Goal: Information Seeking & Learning: Check status

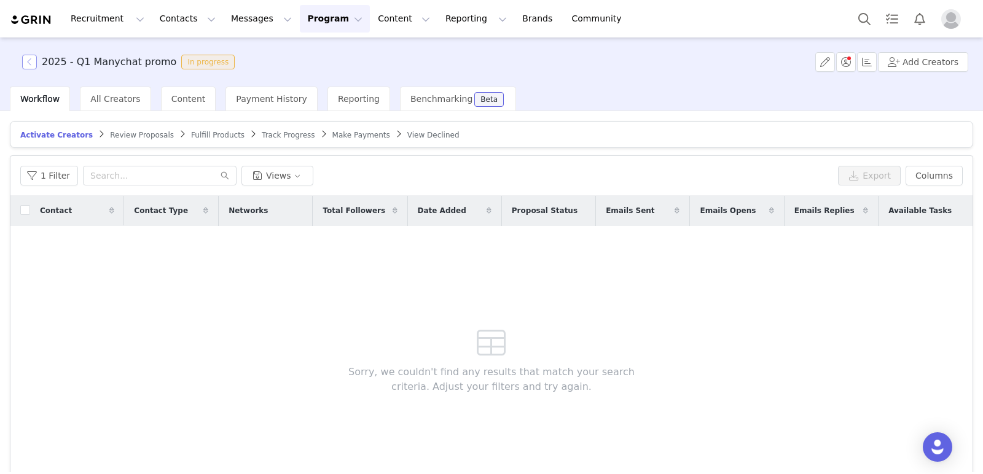
click at [25, 61] on button "button" at bounding box center [29, 62] width 15 height 15
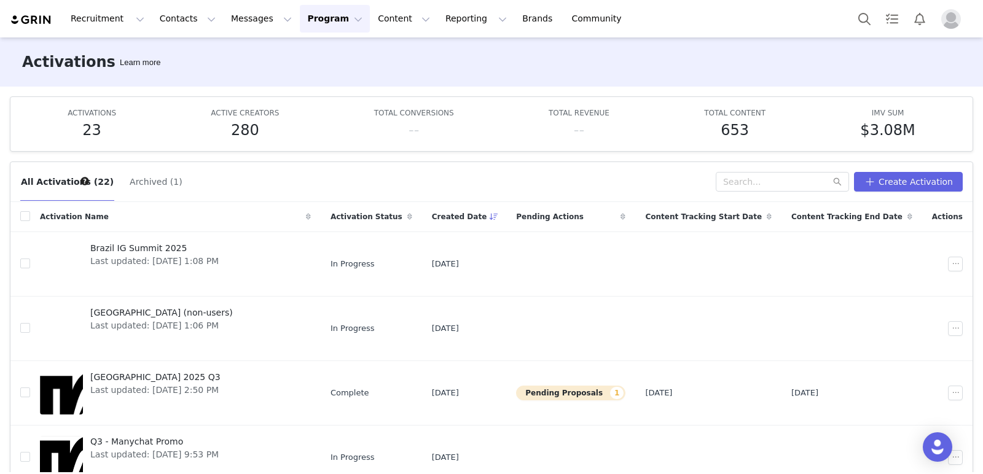
click at [335, 17] on button "Program Program" at bounding box center [335, 19] width 70 height 28
click at [315, 100] on p "Payments" at bounding box center [312, 99] width 42 height 13
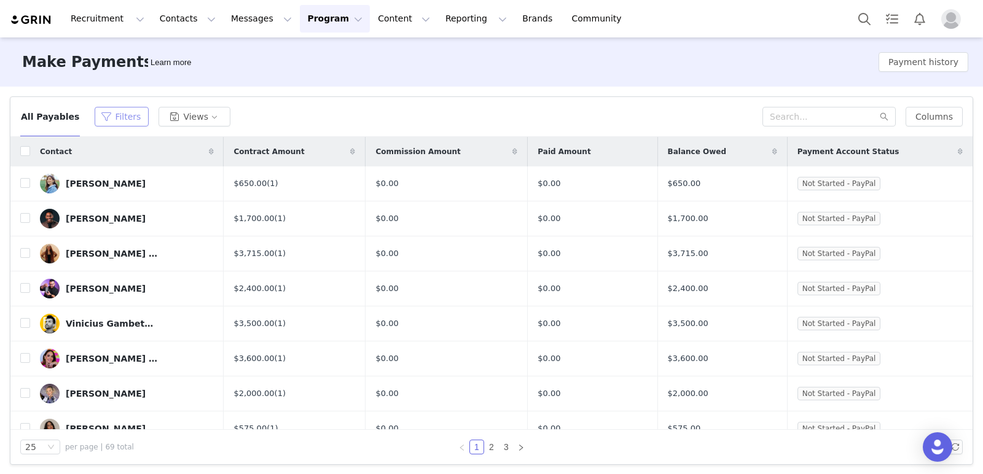
click at [124, 115] on button "Filters" at bounding box center [122, 117] width 54 height 20
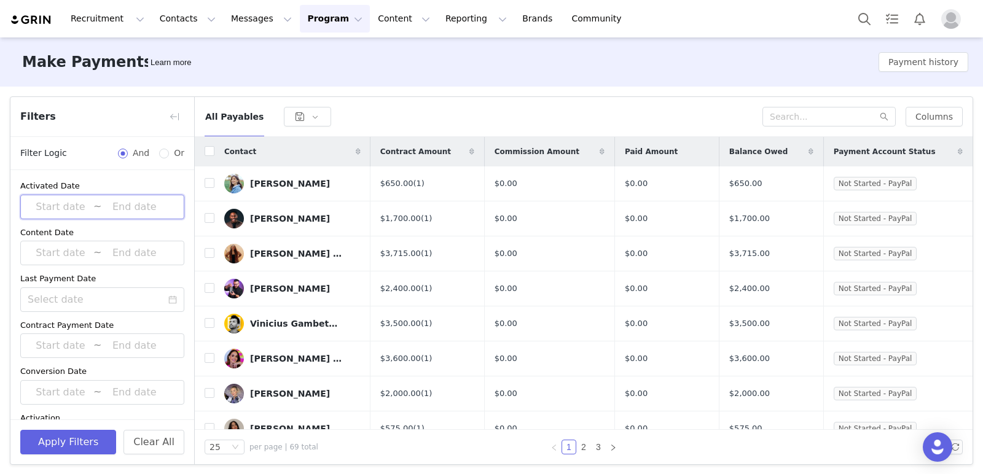
click at [61, 195] on span "~" at bounding box center [102, 207] width 164 height 25
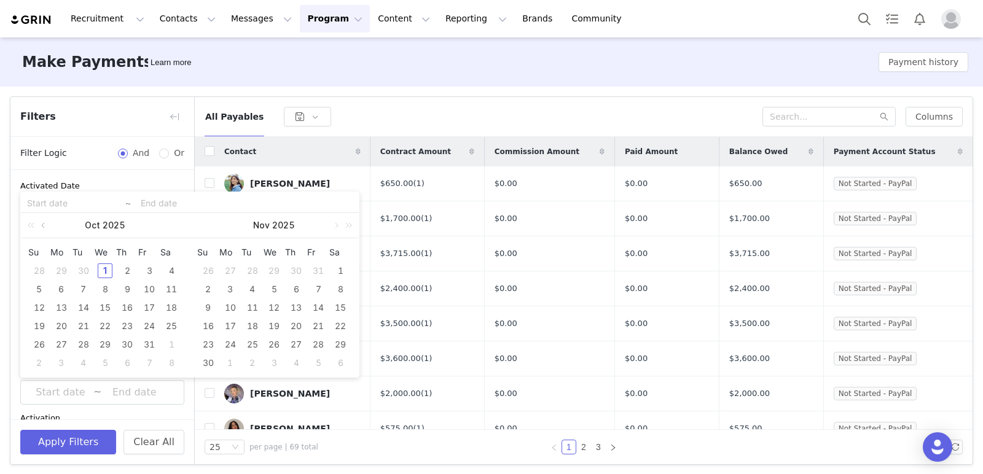
click at [42, 223] on link at bounding box center [44, 225] width 11 height 25
click at [43, 223] on link at bounding box center [44, 225] width 11 height 25
click at [82, 268] on div "1" at bounding box center [83, 271] width 15 height 15
type input "[DATE]"
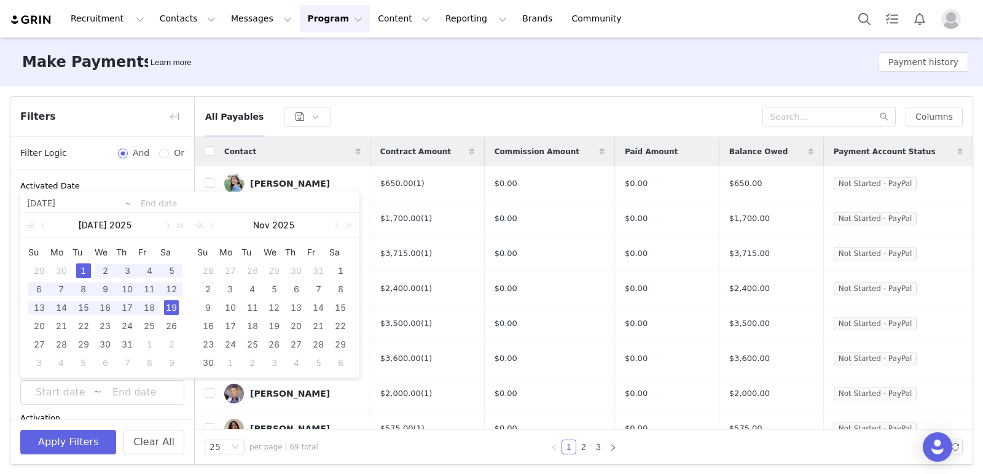
click at [171, 306] on div "19" at bounding box center [171, 307] width 15 height 15
type input "[DATE]"
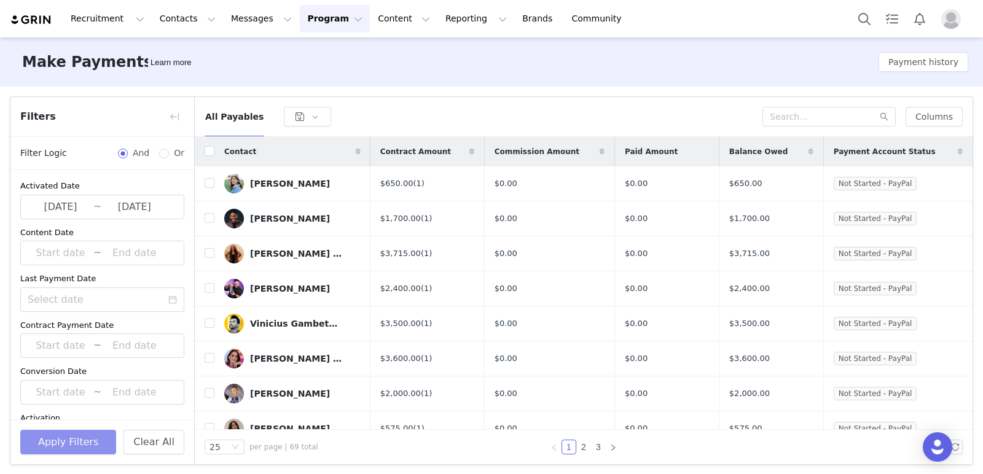
click at [66, 446] on button "Apply Filters" at bounding box center [68, 442] width 96 height 25
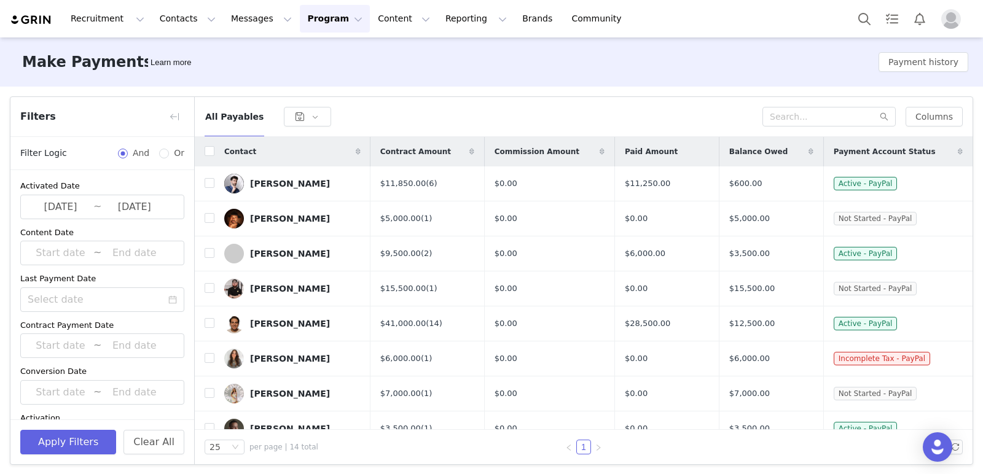
click at [539, 112] on div "All Payables" at bounding box center [484, 117] width 558 height 20
click at [168, 119] on button "button" at bounding box center [175, 117] width 20 height 20
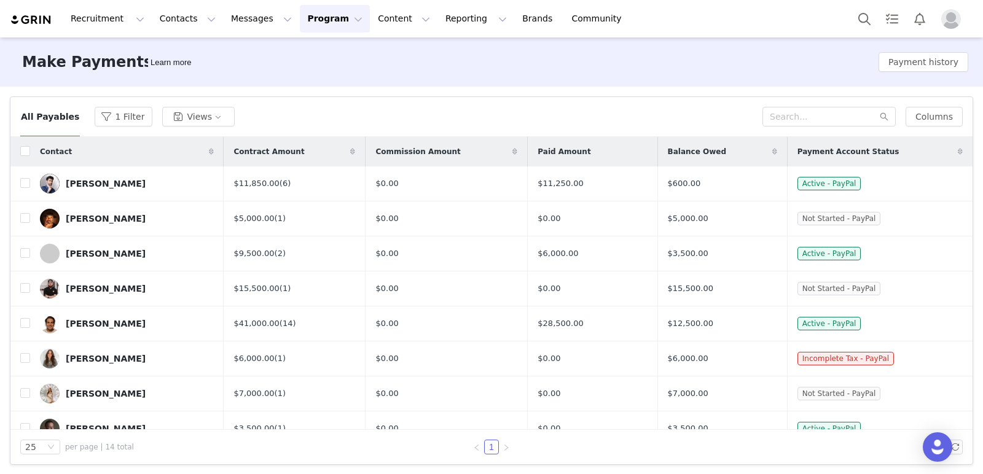
click at [424, 112] on div "All Payables 1 Filter Views" at bounding box center [391, 117] width 742 height 20
click at [106, 112] on button "1 Filter" at bounding box center [124, 117] width 58 height 20
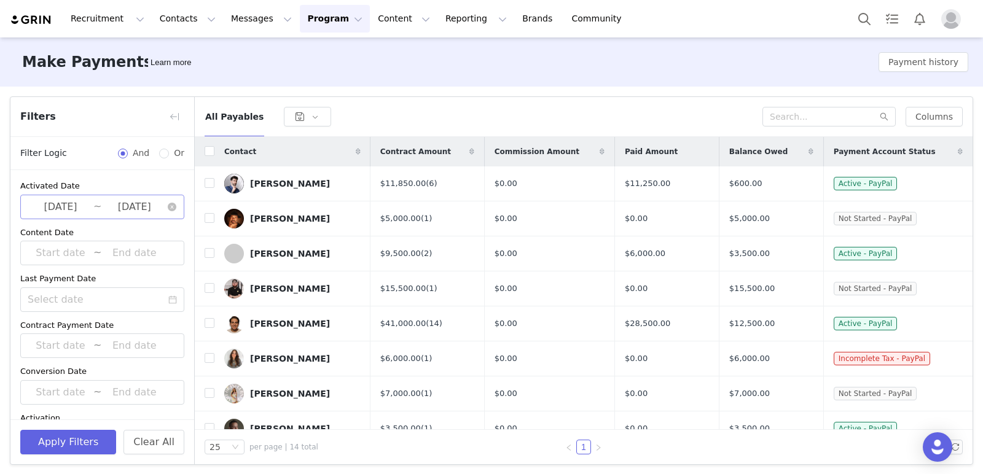
click at [65, 212] on input "[DATE]" at bounding box center [61, 207] width 66 height 16
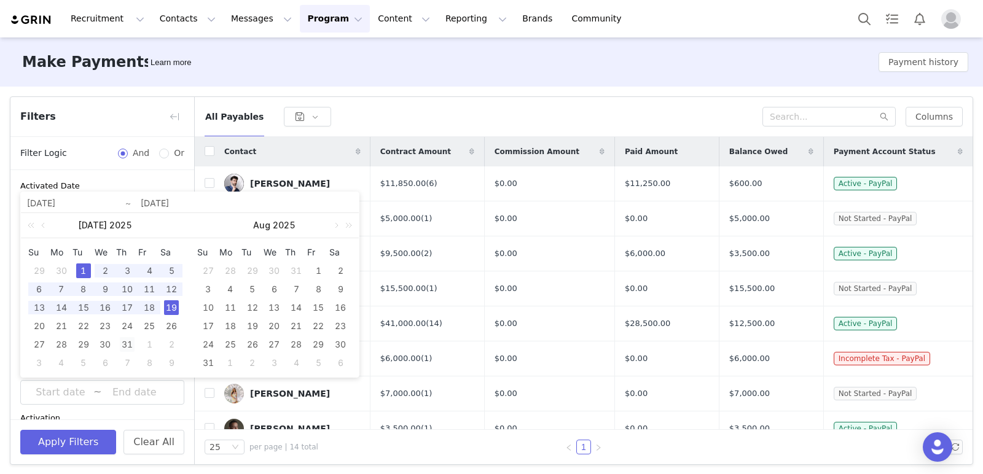
click at [129, 346] on div "31" at bounding box center [127, 344] width 15 height 15
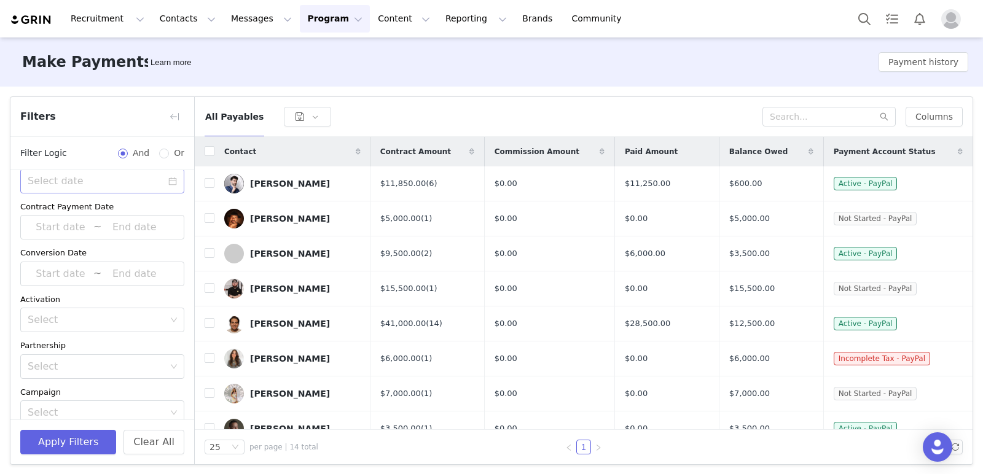
scroll to position [130, 0]
click at [55, 304] on div "Select" at bounding box center [97, 308] width 138 height 12
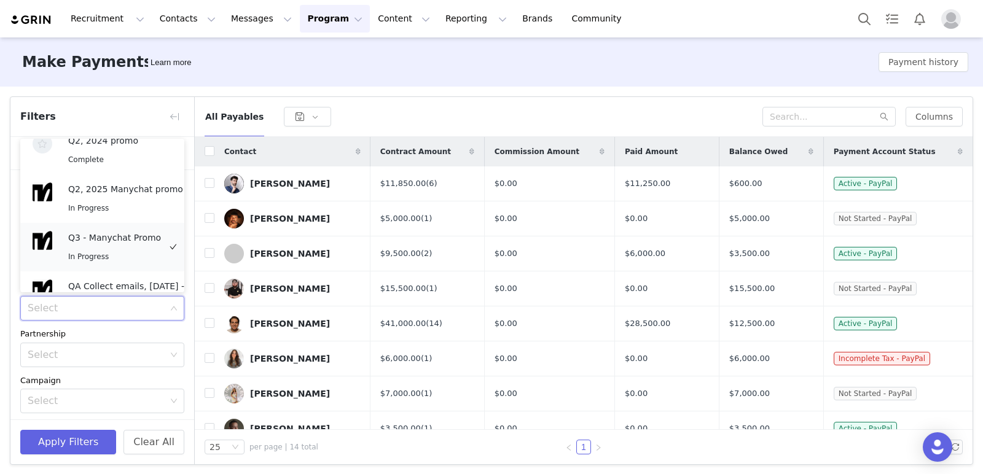
scroll to position [836, 0]
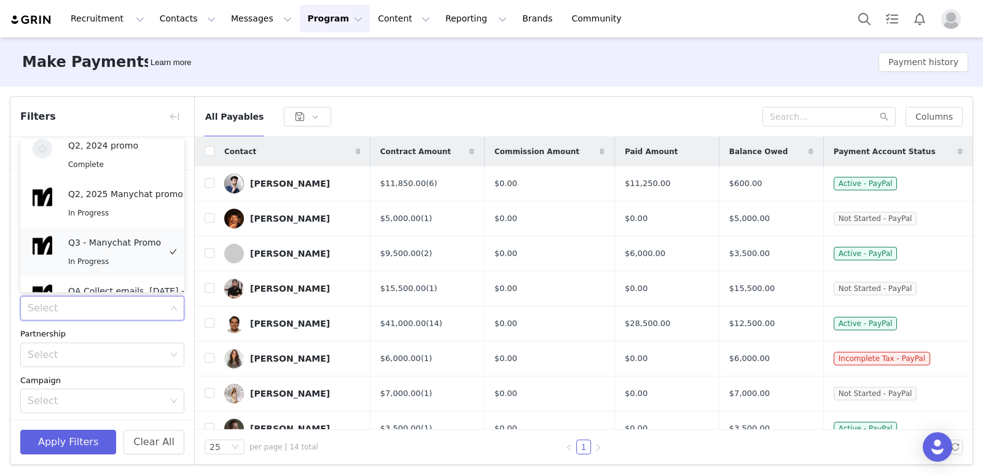
click at [125, 256] on div "In Progress" at bounding box center [114, 261] width 93 height 14
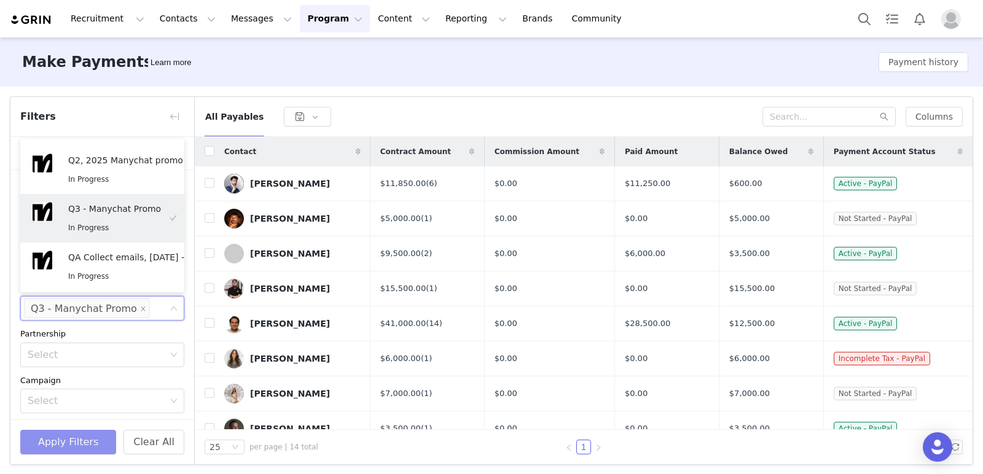
scroll to position [2, 0]
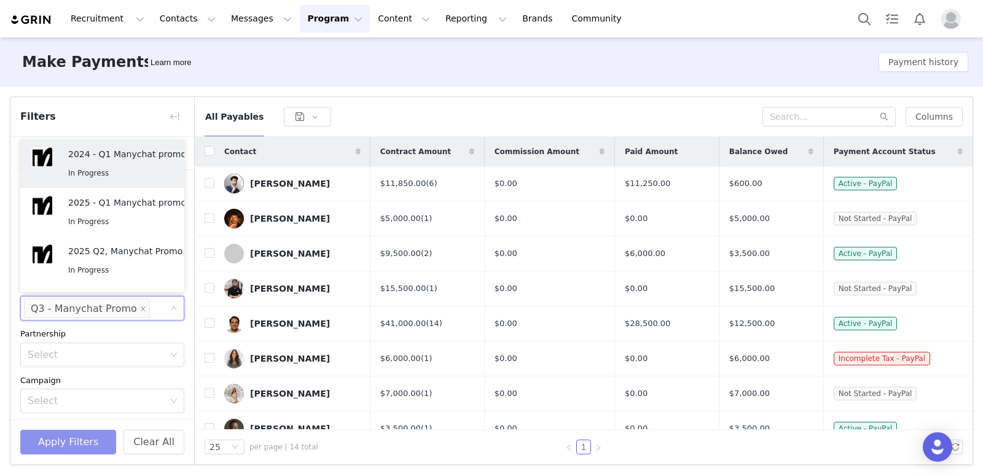
click at [79, 440] on button "Apply Filters" at bounding box center [68, 442] width 96 height 25
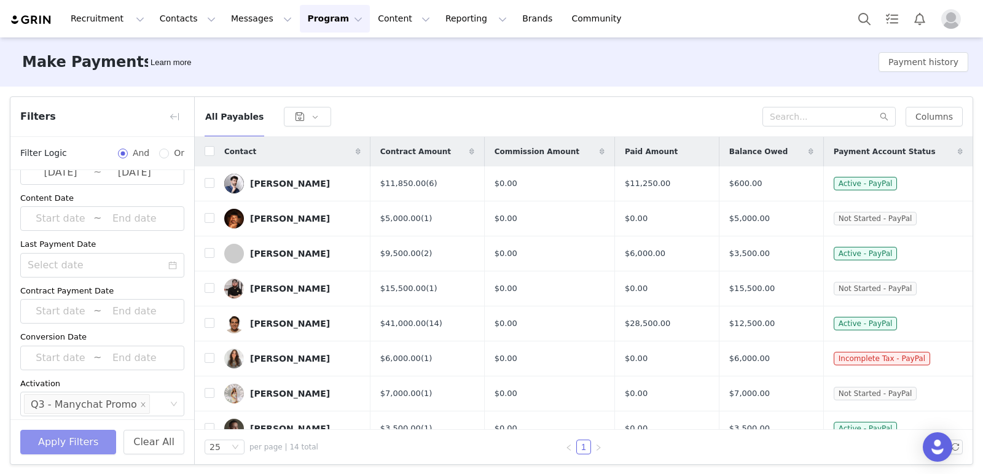
scroll to position [0, 0]
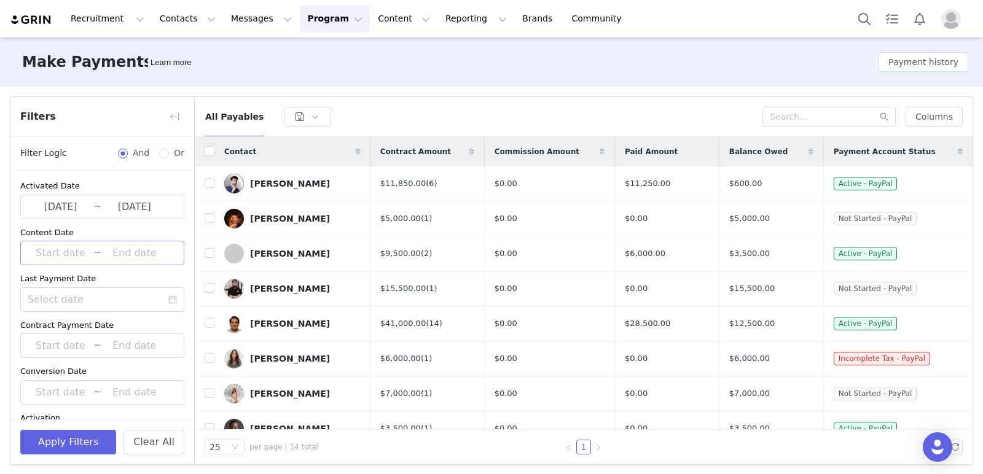
click at [57, 248] on input at bounding box center [61, 253] width 66 height 16
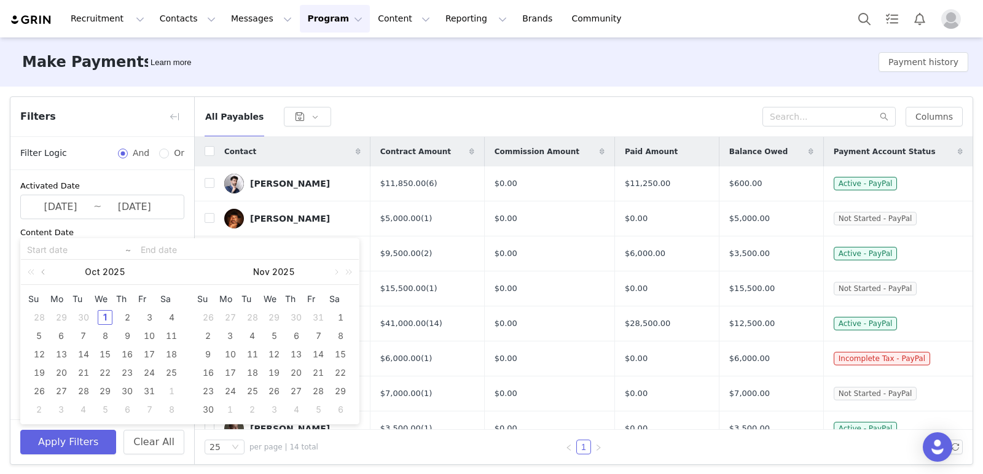
click at [47, 271] on link at bounding box center [44, 272] width 11 height 25
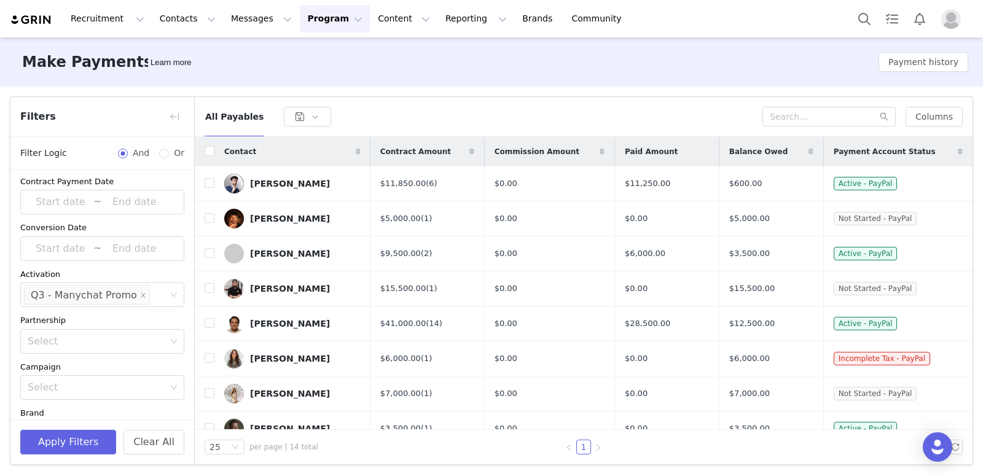
scroll to position [146, 0]
click at [104, 346] on div "Select" at bounding box center [97, 339] width 147 height 23
click at [116, 322] on div "Partnership" at bounding box center [102, 319] width 164 height 12
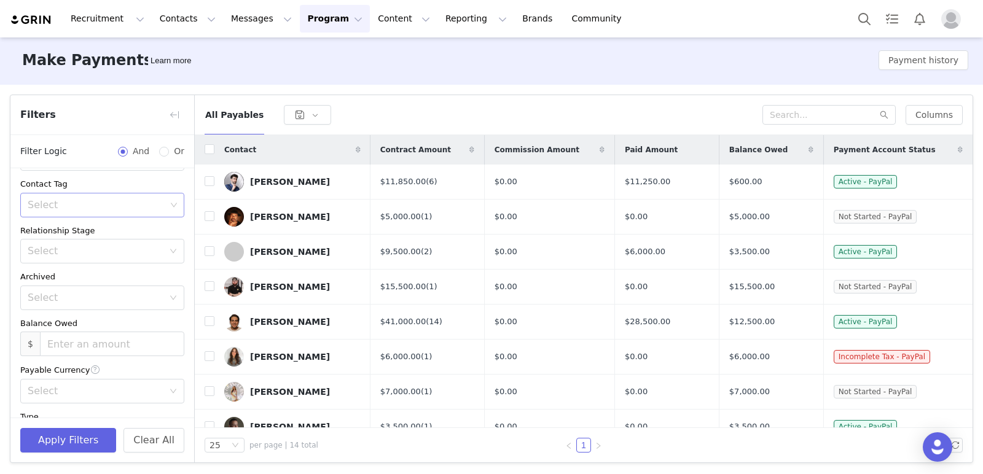
scroll to position [408, 0]
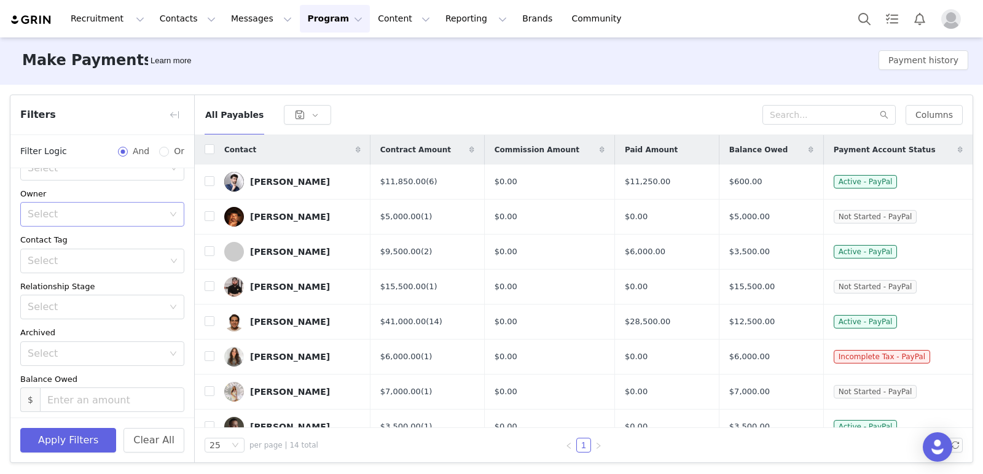
click at [93, 217] on div "Select" at bounding box center [96, 214] width 136 height 12
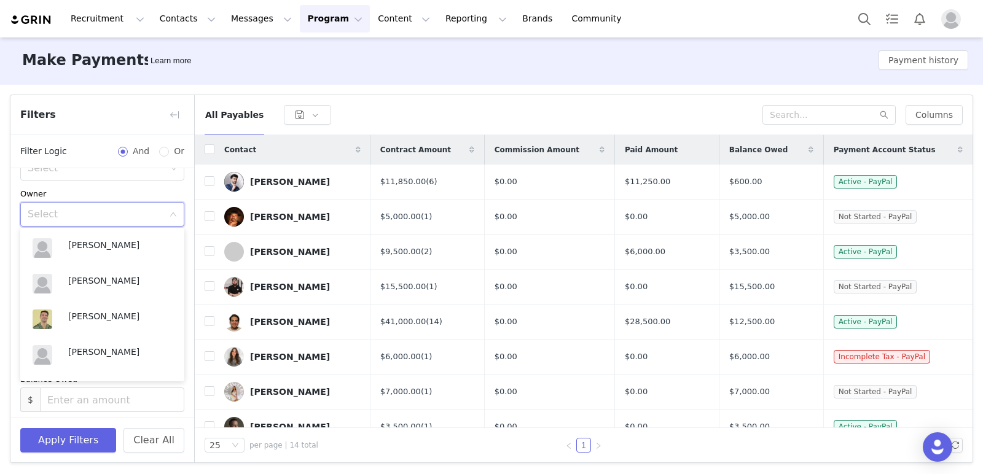
click at [76, 214] on div "Select" at bounding box center [96, 214] width 136 height 12
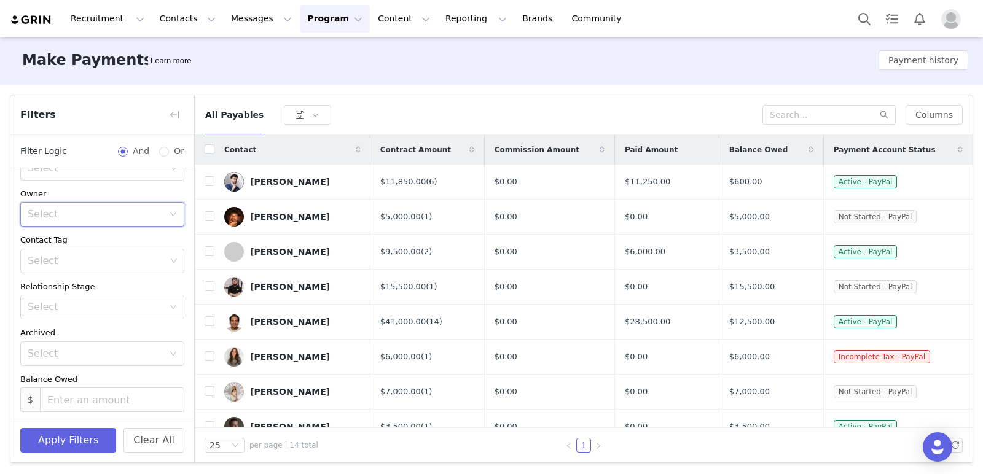
click at [76, 214] on div "Select" at bounding box center [96, 214] width 136 height 12
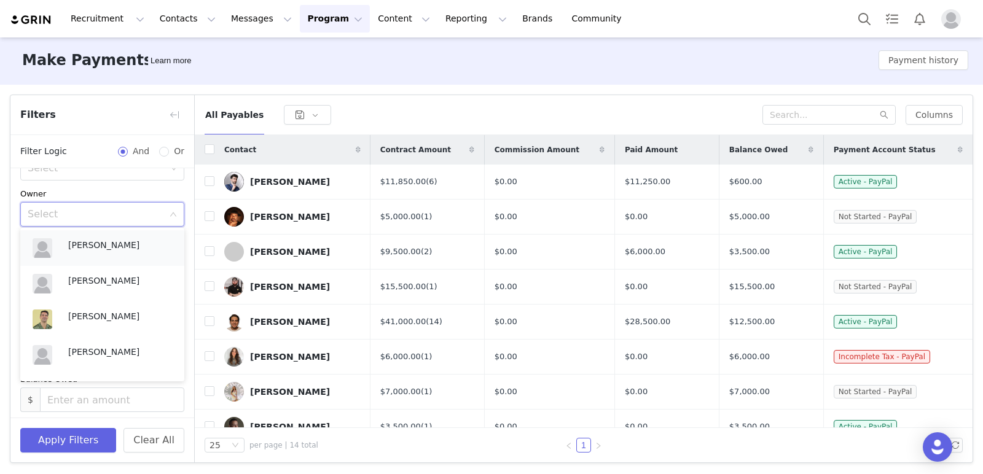
scroll to position [65, 0]
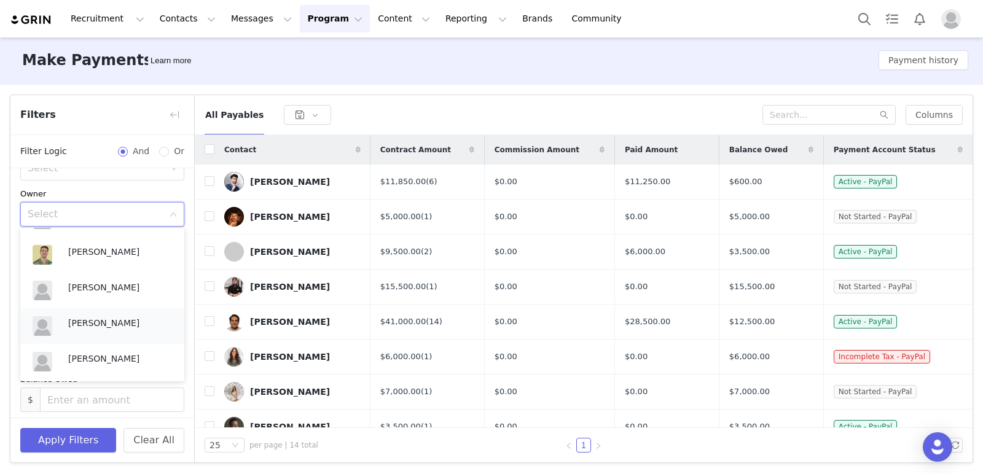
click at [90, 313] on div "[PERSON_NAME]" at bounding box center [102, 325] width 149 height 29
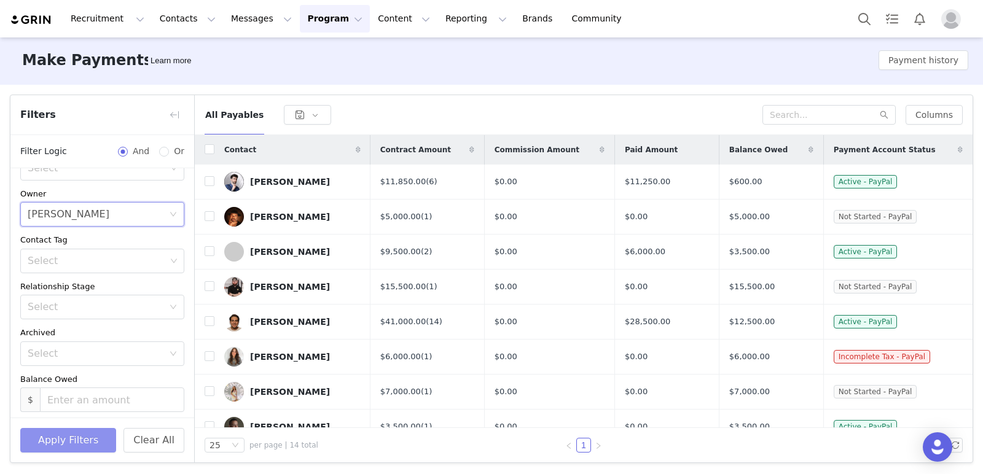
click at [68, 434] on button "Apply Filters" at bounding box center [68, 440] width 96 height 25
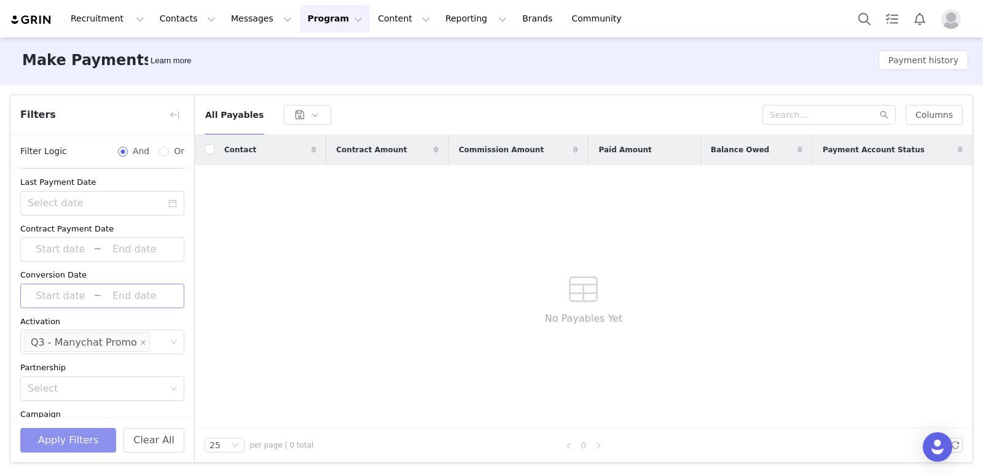
scroll to position [0, 0]
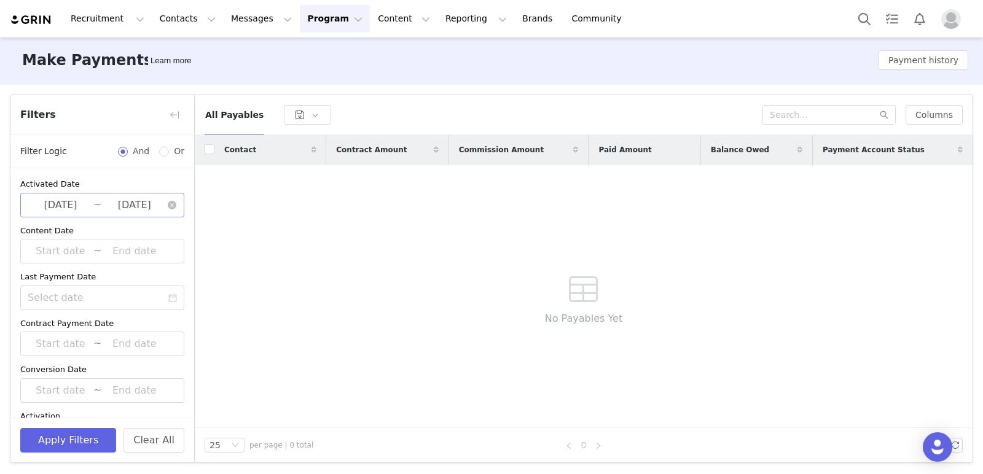
click at [102, 202] on input "[DATE]" at bounding box center [134, 205] width 66 height 16
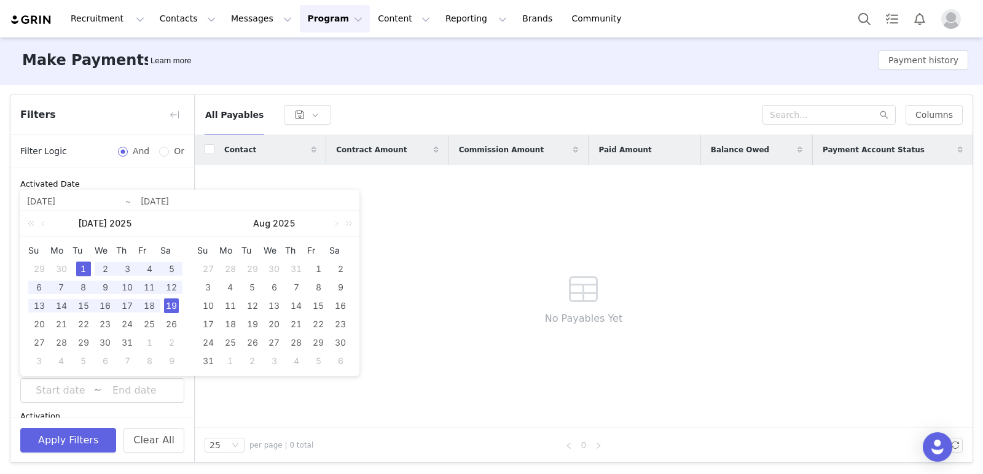
click at [163, 182] on div "Activated Date" at bounding box center [102, 184] width 164 height 12
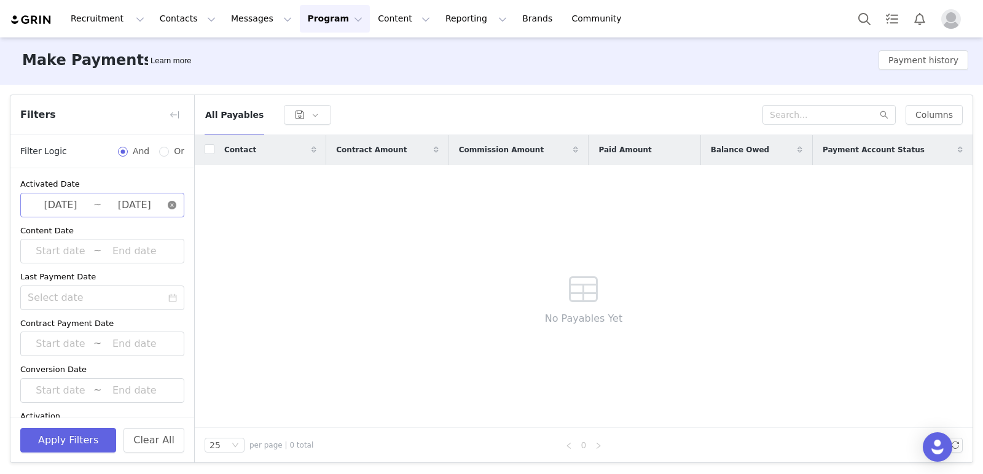
click at [173, 204] on icon "icon: close-circle" at bounding box center [172, 205] width 9 height 9
click at [65, 443] on button "Apply Filters" at bounding box center [68, 440] width 96 height 25
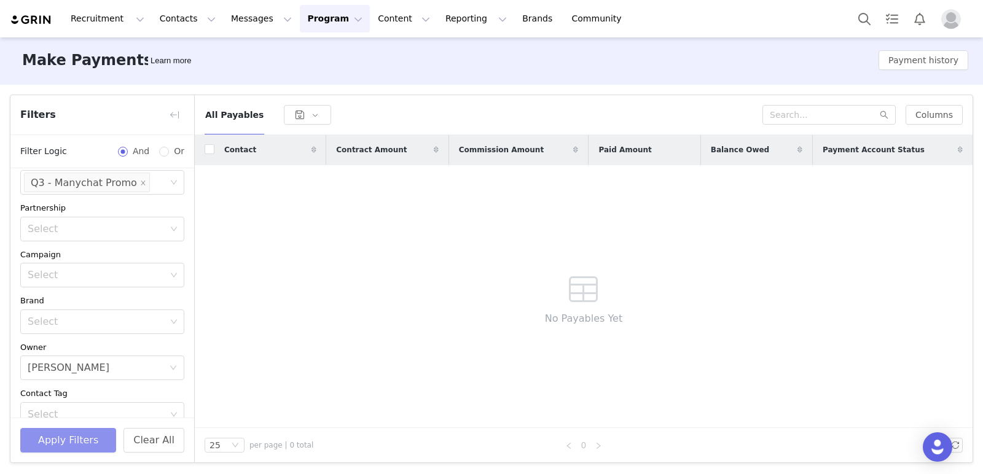
scroll to position [255, 0]
click at [140, 180] on icon "icon: close" at bounding box center [143, 182] width 6 height 6
click at [58, 439] on button "Apply Filters" at bounding box center [68, 440] width 96 height 25
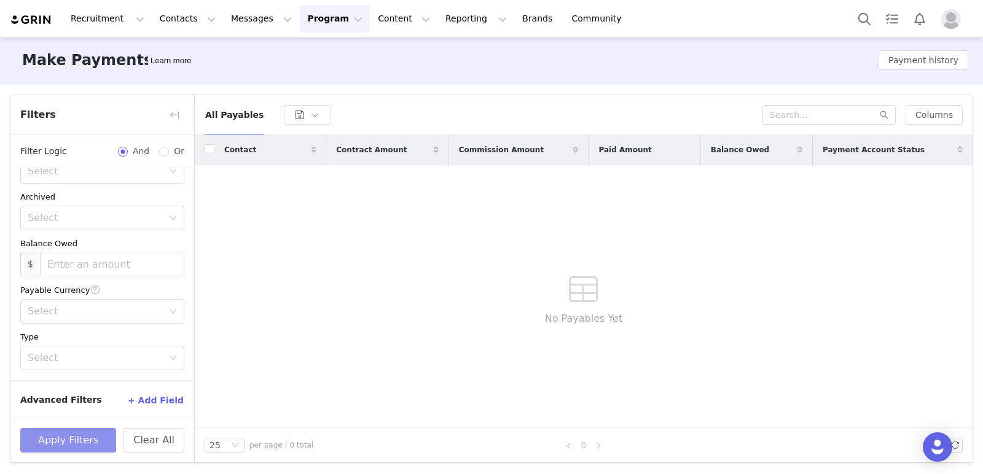
scroll to position [0, 0]
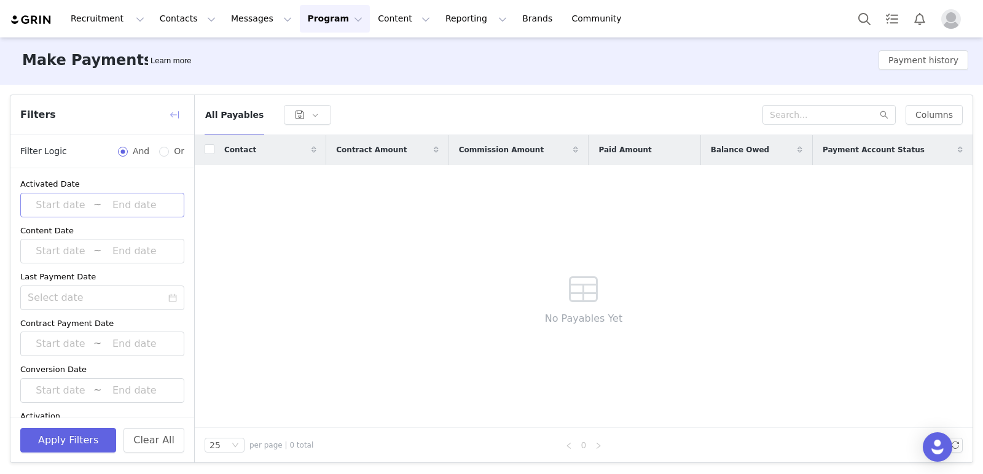
click at [176, 115] on button "button" at bounding box center [175, 115] width 20 height 20
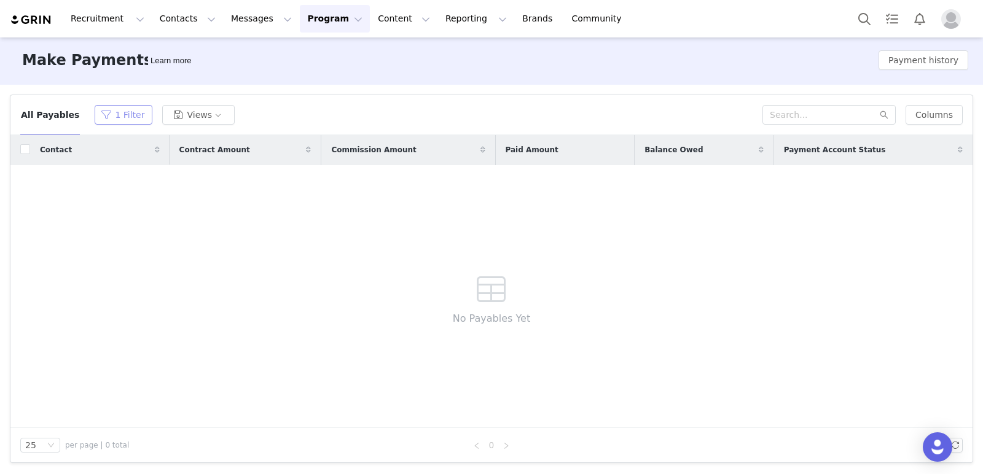
click at [114, 122] on button "1 Filter" at bounding box center [124, 115] width 58 height 20
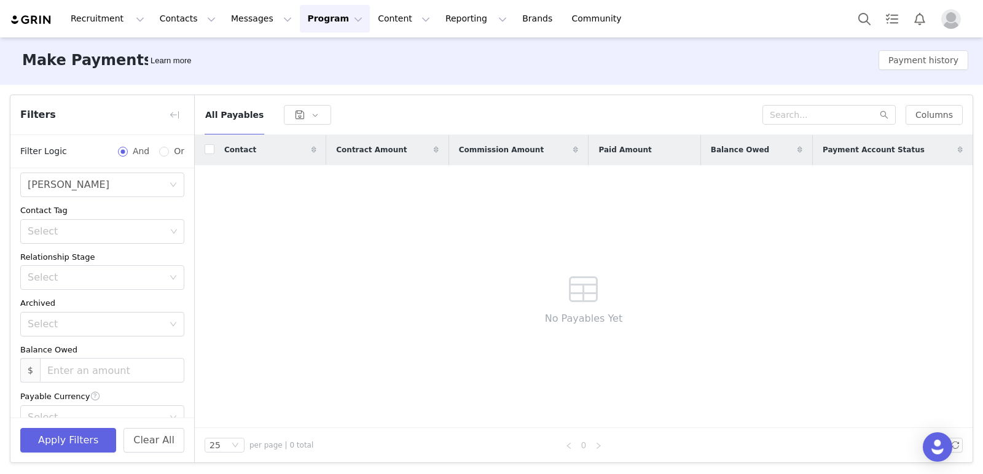
scroll to position [402, 0]
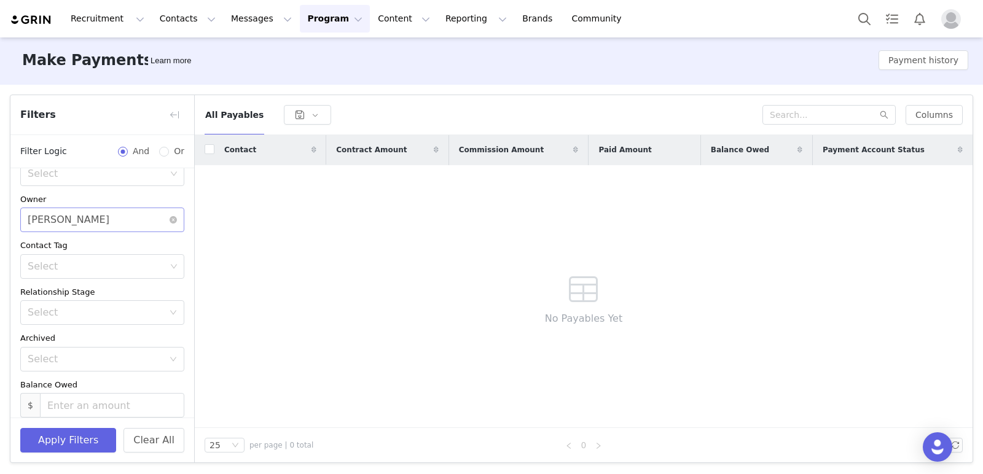
click at [168, 223] on div "Select [PERSON_NAME]" at bounding box center [98, 219] width 141 height 23
click at [148, 436] on button "Clear All" at bounding box center [153, 440] width 61 height 25
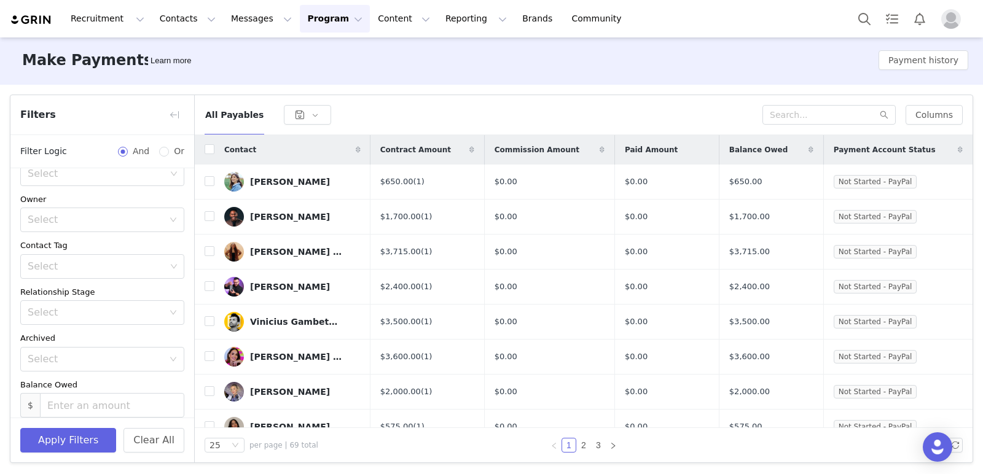
click at [488, 105] on div "All Payables" at bounding box center [484, 115] width 558 height 20
click at [674, 151] on div "Paid Amount" at bounding box center [667, 150] width 104 height 26
click at [922, 109] on button "Columns" at bounding box center [934, 115] width 57 height 20
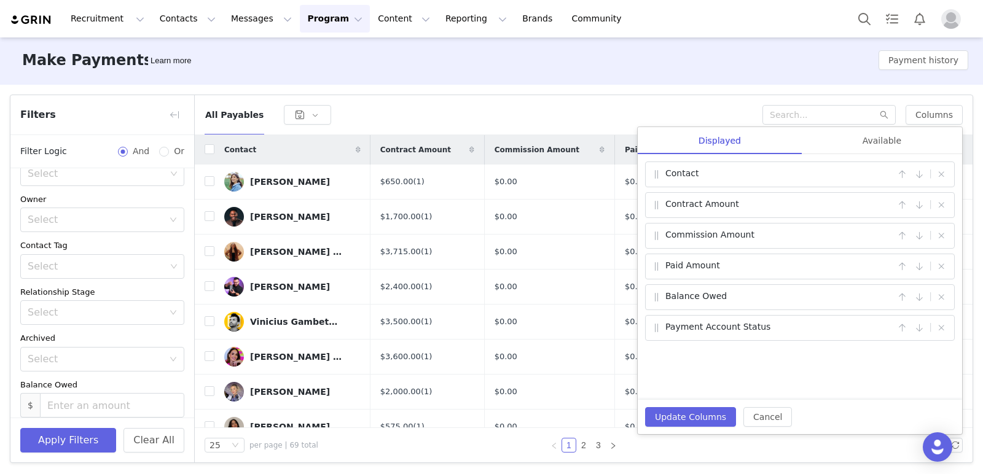
click at [569, 74] on div "Make Payments Learn more Payment history" at bounding box center [491, 60] width 983 height 49
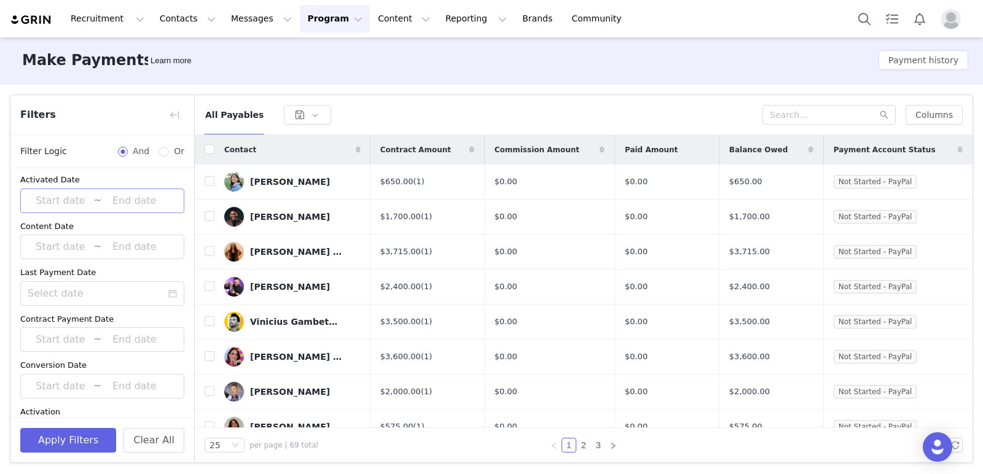
scroll to position [0, 0]
click at [52, 248] on input at bounding box center [61, 251] width 66 height 16
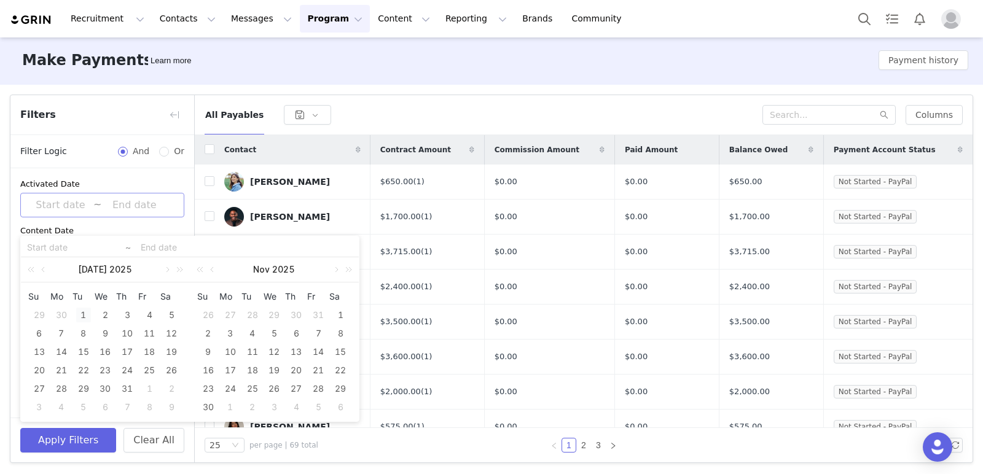
click at [84, 313] on div "1" at bounding box center [83, 315] width 15 height 15
type input "[DATE]"
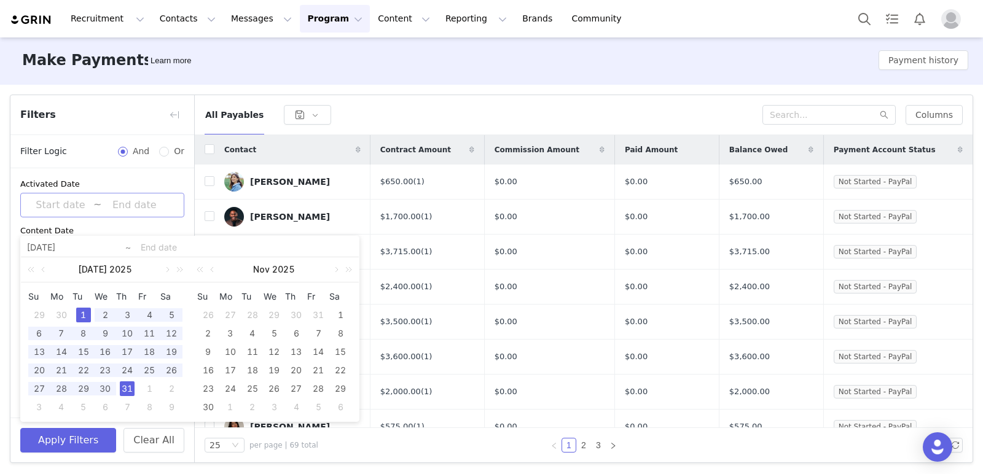
click at [133, 392] on div "31" at bounding box center [127, 389] width 15 height 15
type input "[DATE]"
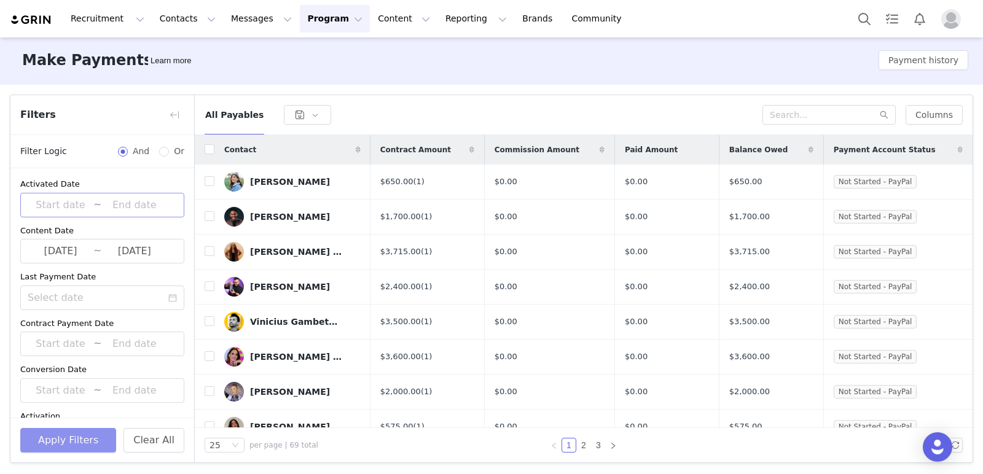
click at [79, 442] on button "Apply Filters" at bounding box center [68, 440] width 96 height 25
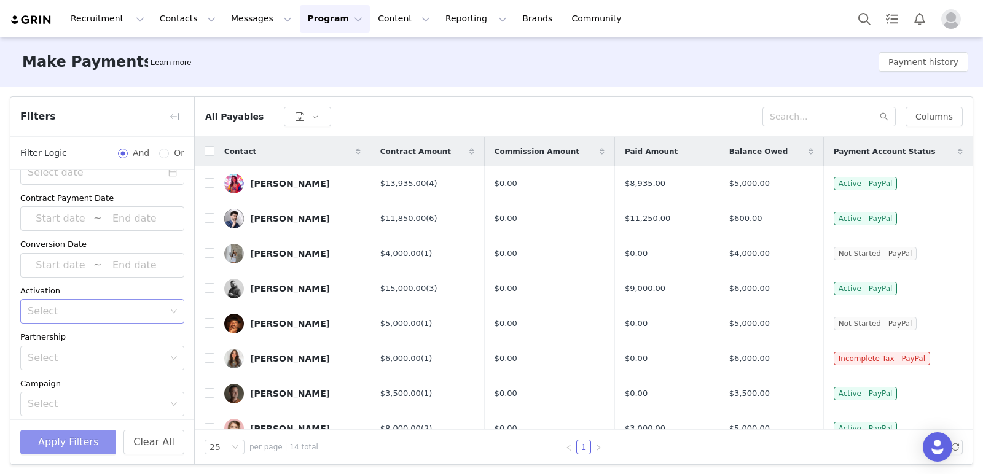
scroll to position [128, 0]
click at [96, 310] on div "Select" at bounding box center [97, 311] width 138 height 12
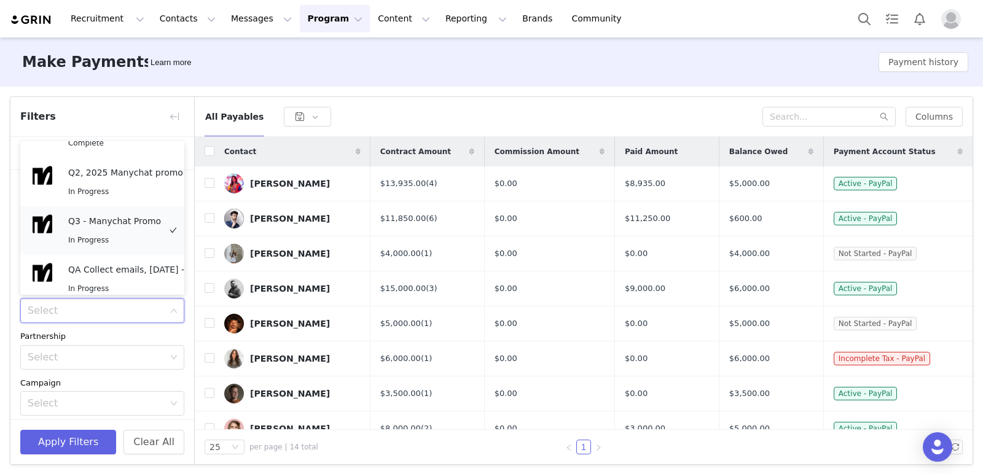
click at [109, 231] on div "Q3 - Manychat Promo In Progress" at bounding box center [114, 230] width 93 height 33
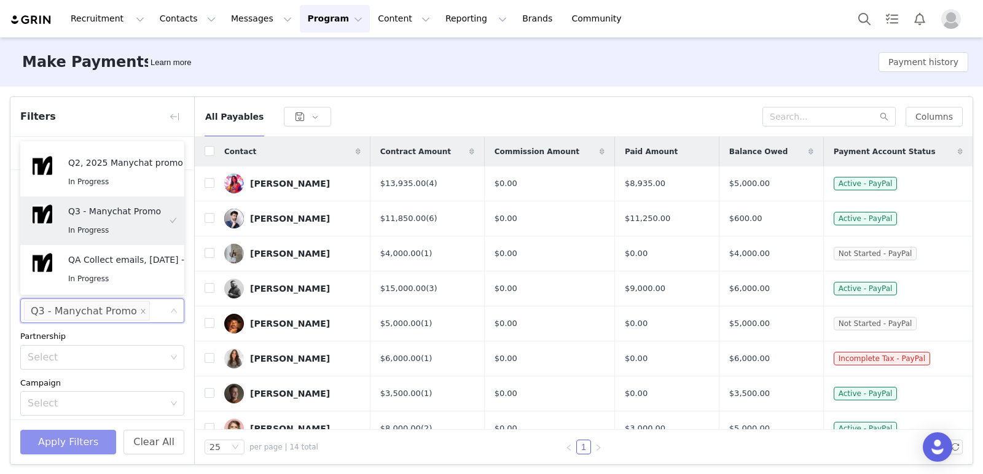
click at [76, 437] on button "Apply Filters" at bounding box center [68, 442] width 96 height 25
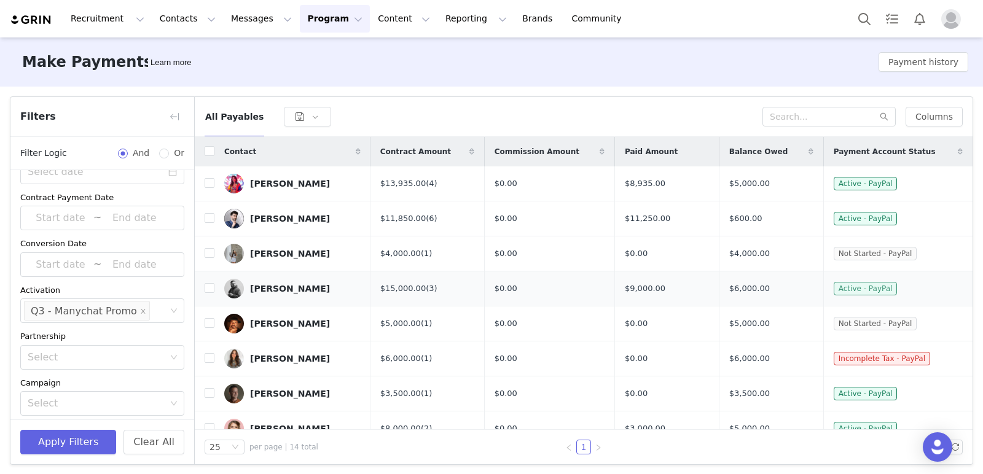
click at [872, 288] on span "Active - PayPal" at bounding box center [866, 289] width 64 height 14
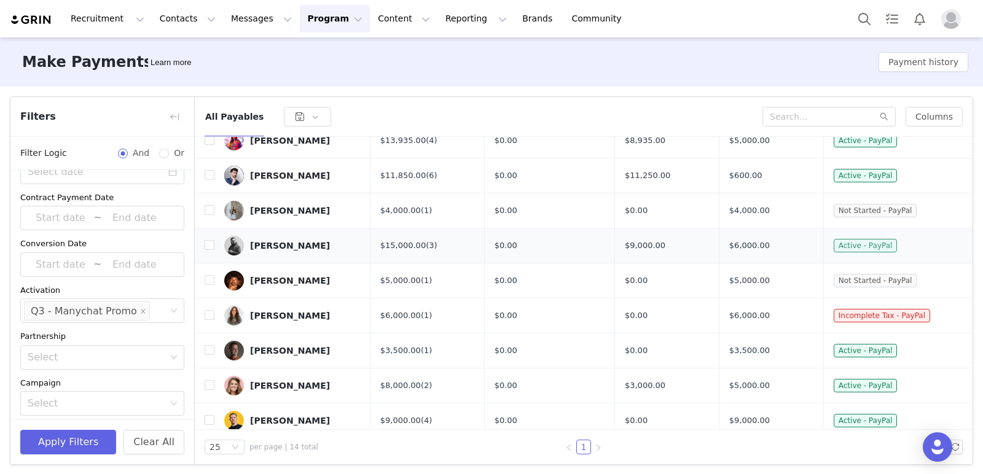
scroll to position [0, 0]
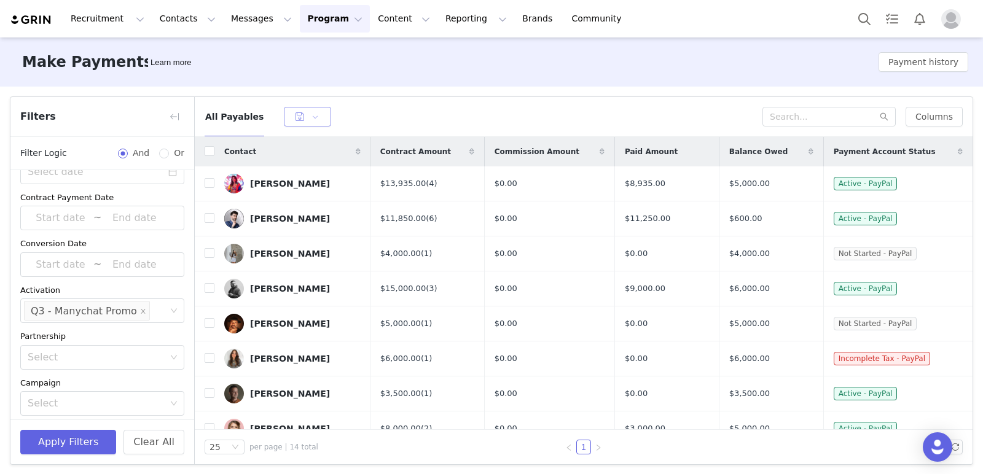
click at [312, 116] on button "button" at bounding box center [307, 117] width 47 height 20
click at [519, 107] on div "All Payables" at bounding box center [484, 117] width 558 height 20
click at [922, 62] on button "Payment history" at bounding box center [924, 62] width 90 height 20
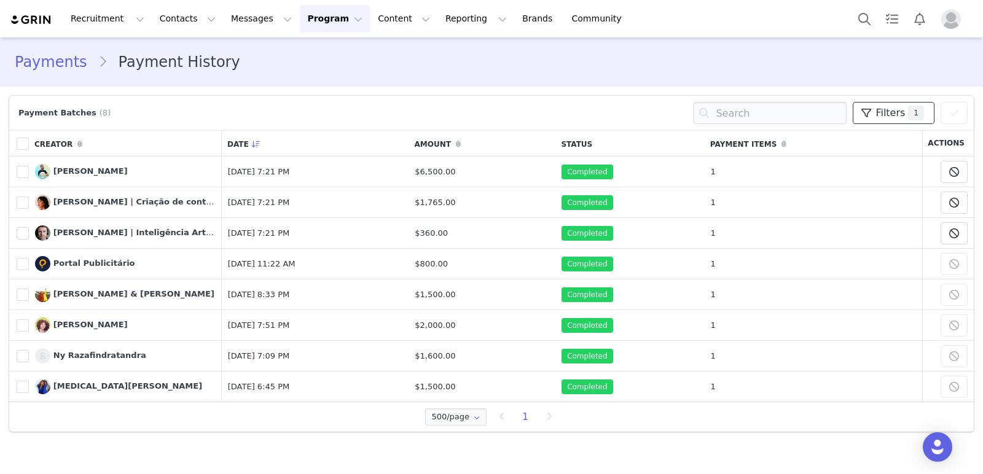
click at [891, 107] on span "Filters" at bounding box center [889, 113] width 29 height 15
select select "Payment Date"
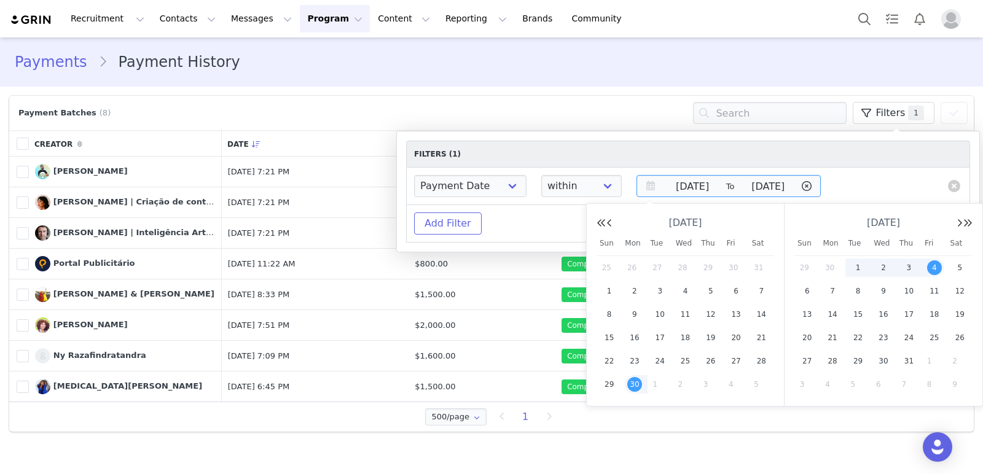
click at [737, 186] on input "[DATE]" at bounding box center [768, 186] width 63 height 17
click at [853, 265] on span "1" at bounding box center [858, 267] width 15 height 15
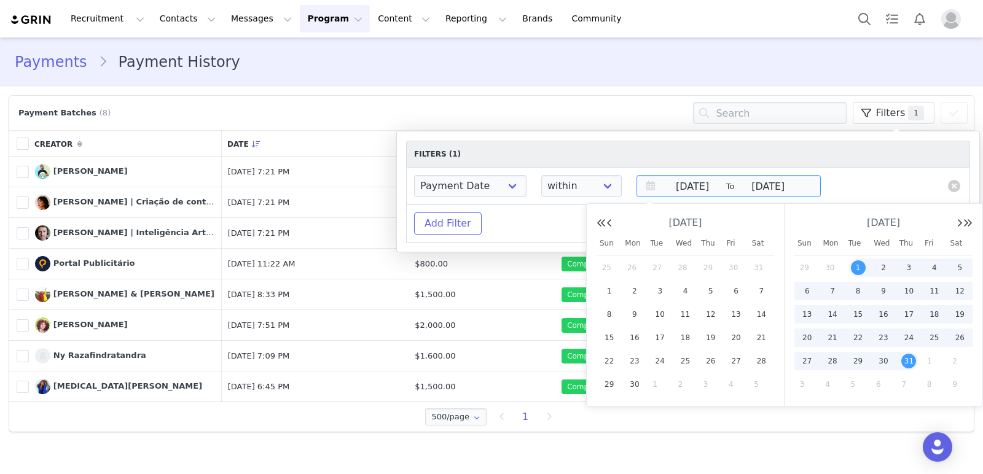
click at [912, 359] on span "31" at bounding box center [908, 361] width 15 height 15
type input "[DATE]"
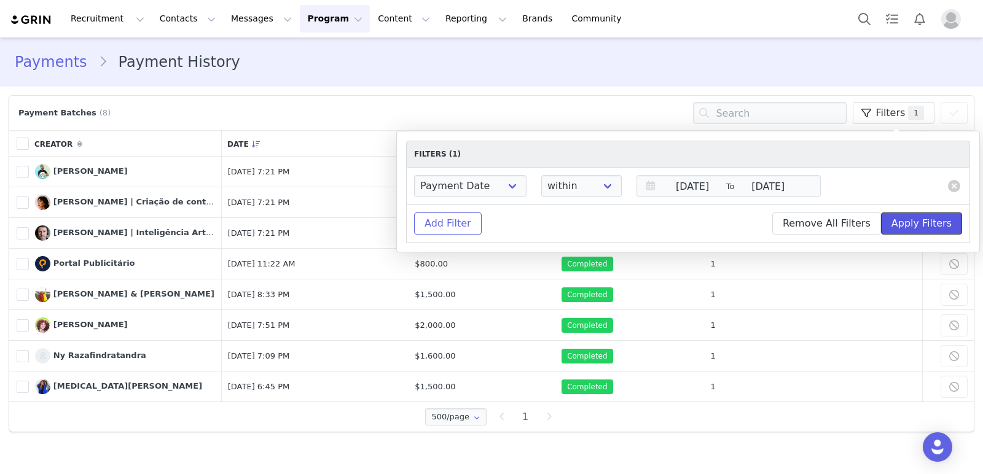
click at [924, 229] on button "Apply Filters" at bounding box center [921, 224] width 81 height 22
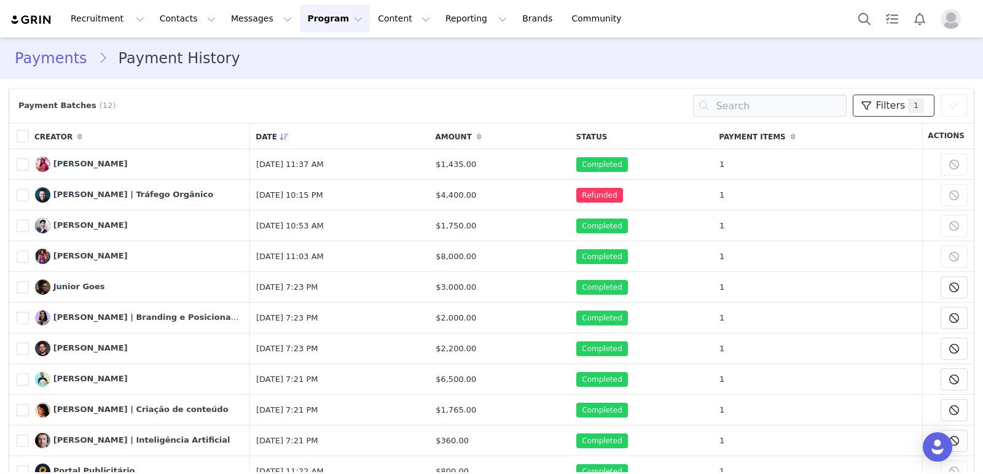
click at [879, 106] on button "Filters 1" at bounding box center [894, 106] width 82 height 22
select select "Payment Date"
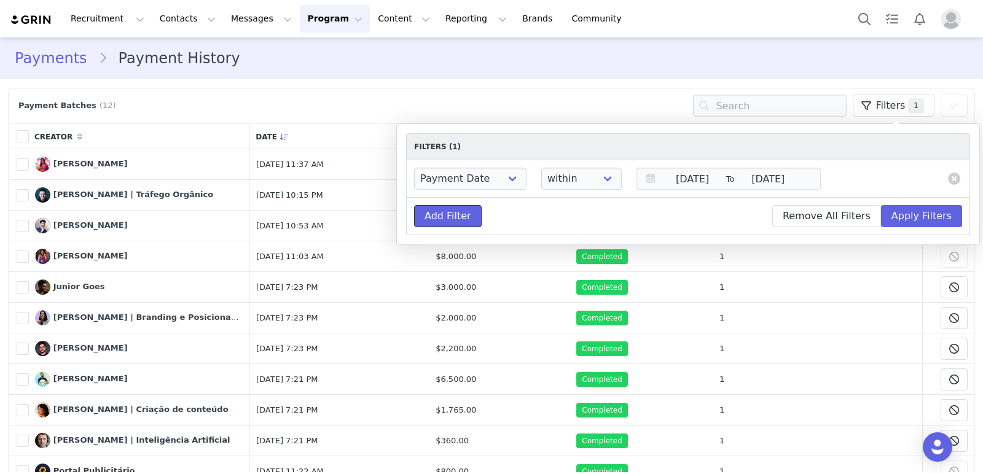
click at [453, 219] on button "Add Filter" at bounding box center [448, 216] width 68 height 22
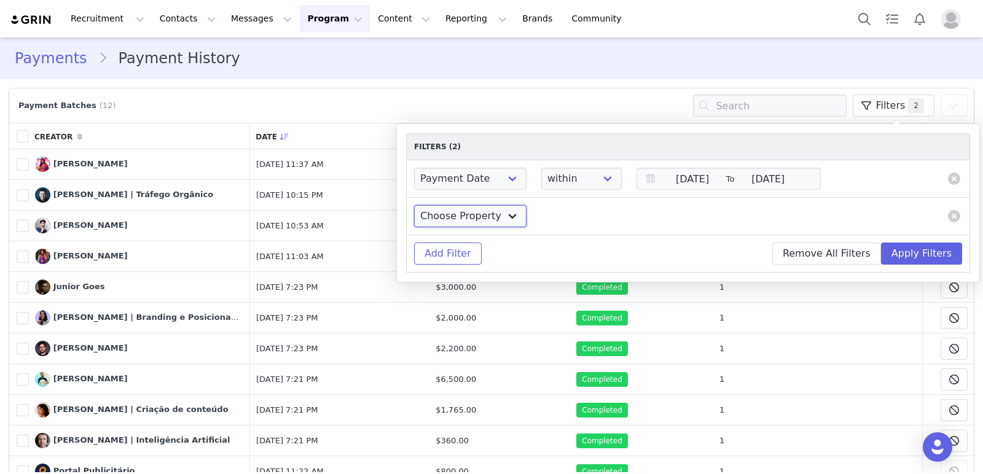
click at [499, 219] on select "Choose Property Campaign Brand Amount Payment Date" at bounding box center [470, 216] width 112 height 22
select select "Payment Campaign"
click at [414, 205] on select "Choose Property Campaign Brand Amount Payment Date" at bounding box center [470, 216] width 112 height 22
click at [557, 215] on select "is is not" at bounding box center [570, 216] width 59 height 22
click at [630, 214] on select at bounding box center [630, 216] width 31 height 22
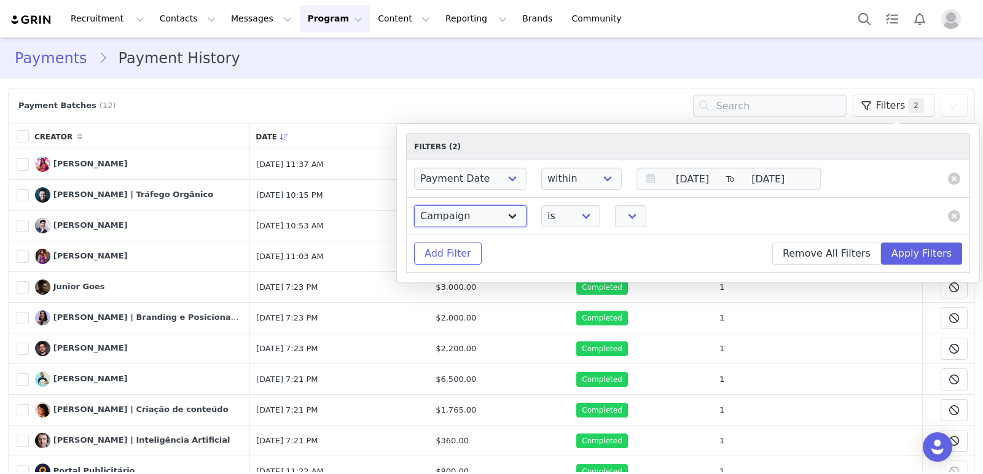
click at [463, 220] on select "Choose Property Campaign Brand Amount Payment Date" at bounding box center [470, 216] width 112 height 22
click at [630, 212] on select at bounding box center [630, 216] width 31 height 22
click at [625, 213] on select at bounding box center [630, 216] width 31 height 22
click at [578, 213] on select "is is not" at bounding box center [570, 216] width 59 height 22
select select "!="
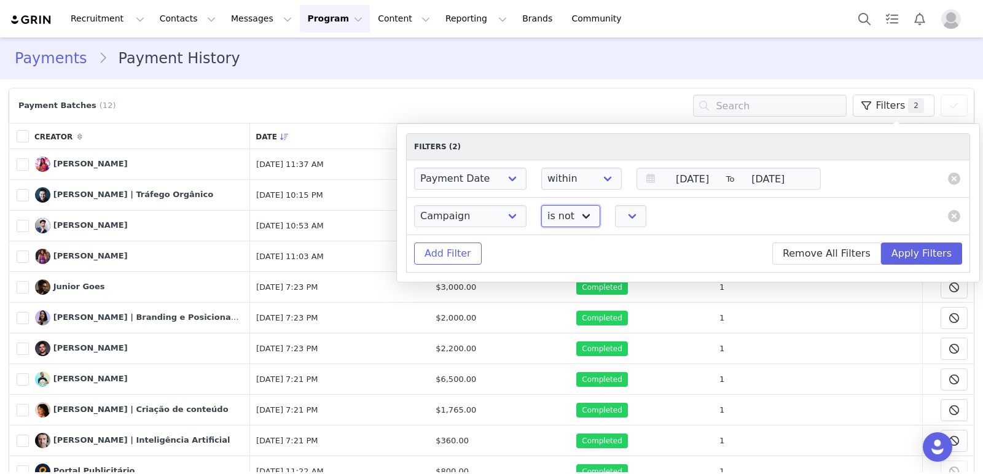
click at [541, 205] on select "is is not" at bounding box center [570, 216] width 59 height 22
select select
click at [620, 219] on select at bounding box center [630, 216] width 31 height 22
click at [571, 219] on select "is is not" at bounding box center [570, 216] width 59 height 22
select select "="
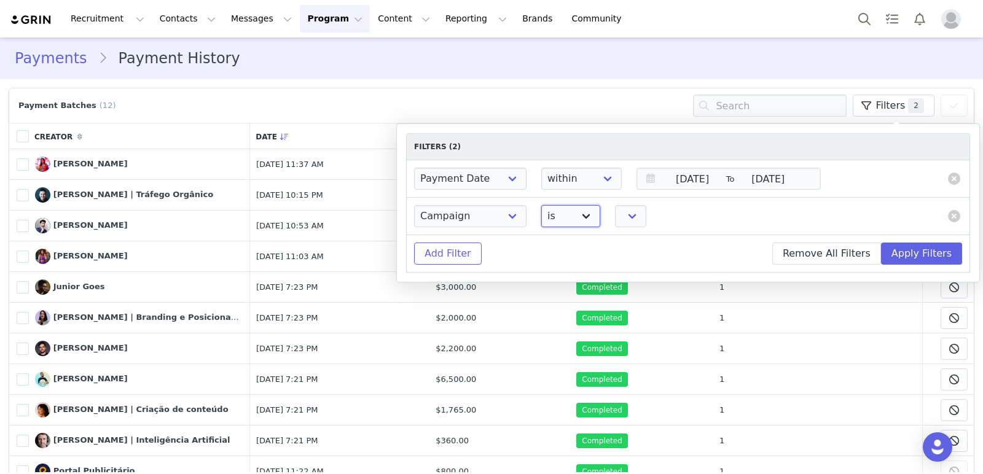
click at [541, 205] on select "is is not" at bounding box center [570, 216] width 59 height 22
select select
click at [956, 212] on button at bounding box center [954, 216] width 12 height 12
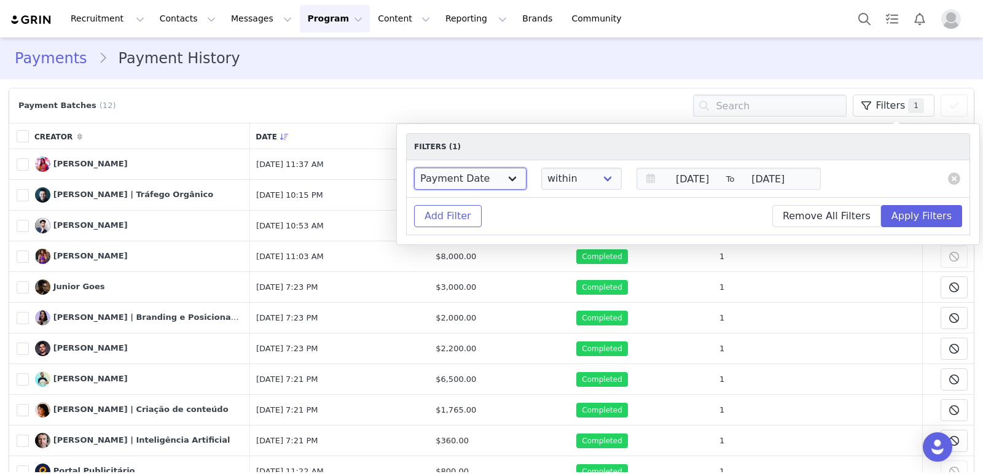
click at [512, 176] on select "Choose Property Campaign Brand Amount Payment Date" at bounding box center [470, 179] width 112 height 22
click at [931, 220] on button "Apply Filters" at bounding box center [921, 216] width 81 height 22
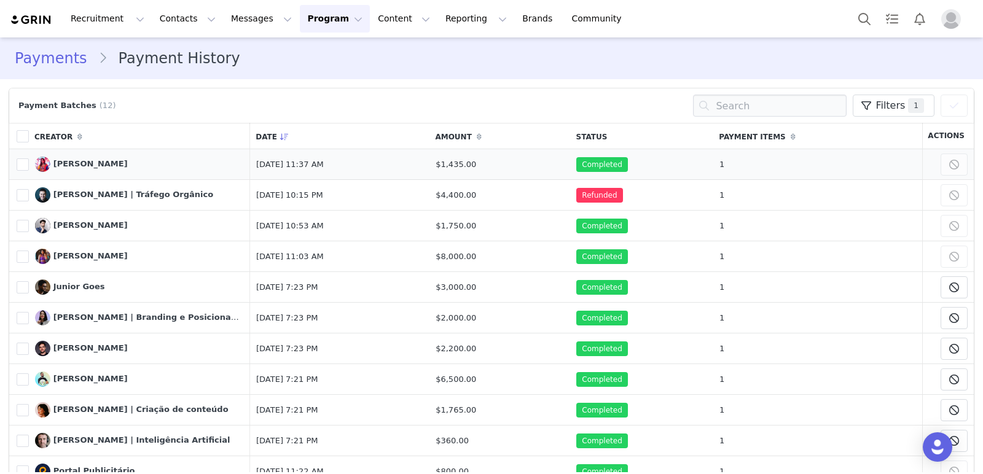
drag, startPoint x: 517, startPoint y: 164, endPoint x: 398, endPoint y: 164, distance: 118.6
click at [398, 164] on tr "775319 [PERSON_NAME] Manage Content [DATE] 11:37 AM $1,435.00 Completed 1 Cance…" at bounding box center [491, 164] width 965 height 31
click at [515, 167] on td "$1,435.00" at bounding box center [499, 164] width 141 height 31
